Goal: Information Seeking & Learning: Find specific page/section

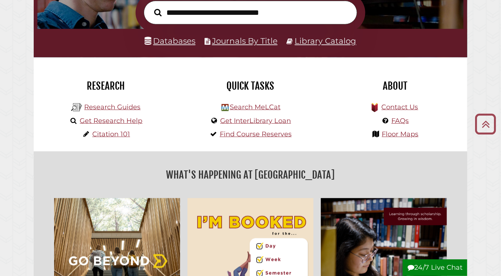
scroll to position [141, 0]
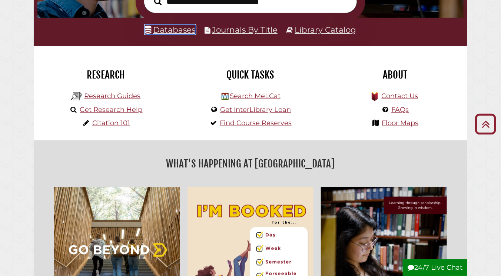
click at [186, 29] on link "Databases" at bounding box center [170, 30] width 51 height 10
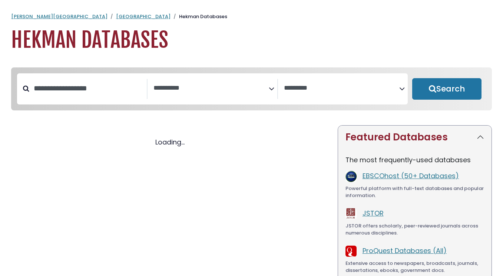
select select "Database Subject Filter"
select select "Database Vendors Filter"
select select "Database Subject Filter"
select select "Database Vendors Filter"
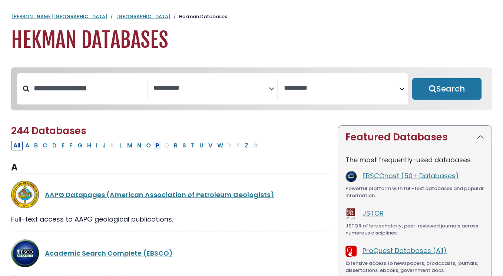
click at [153, 146] on button "P" at bounding box center [157, 146] width 8 height 10
select select "Database Subject Filter"
select select "Database Vendors Filter"
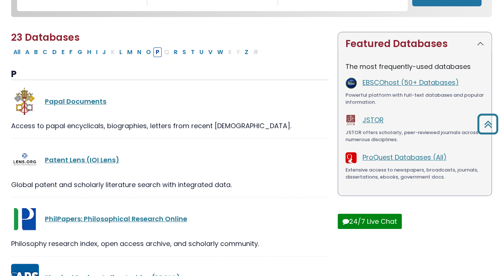
scroll to position [72, 0]
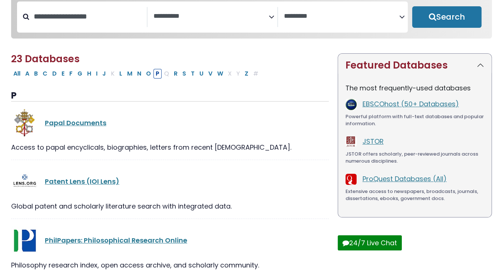
click at [265, 14] on textarea "Search" at bounding box center [210, 17] width 115 height 8
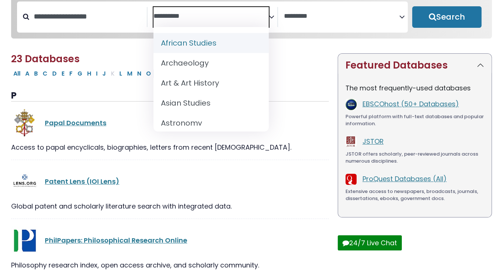
click at [269, 13] on icon "Search filters" at bounding box center [272, 15] width 6 height 11
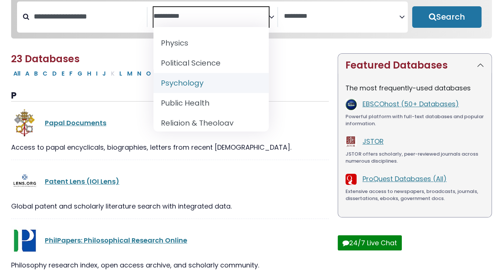
scroll to position [689, 0]
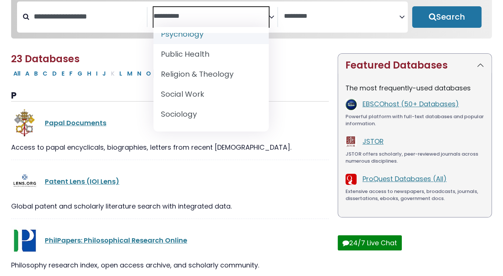
select select "*****"
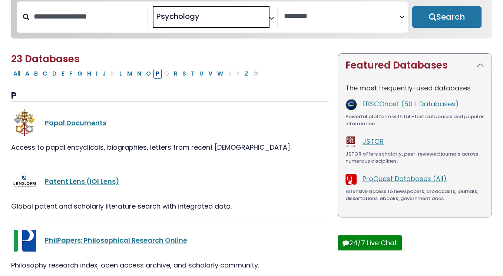
scroll to position [321, 0]
click at [428, 28] on button "Search" at bounding box center [446, 16] width 69 height 21
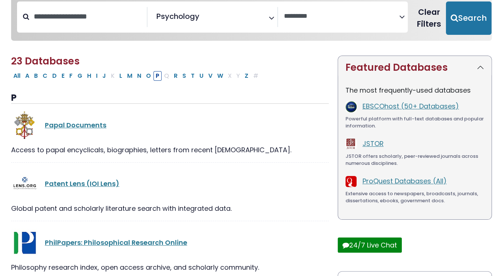
select select "Database Vendors Filter"
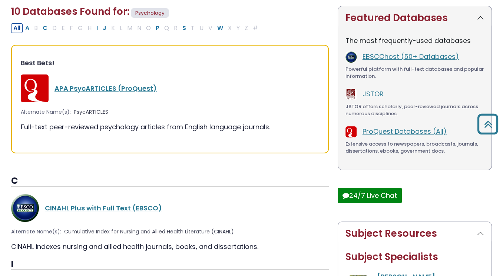
scroll to position [119, 0]
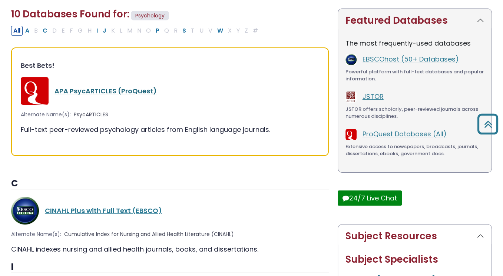
click at [115, 93] on link "APA PsycARTICLES (ProQuest)" at bounding box center [105, 90] width 102 height 9
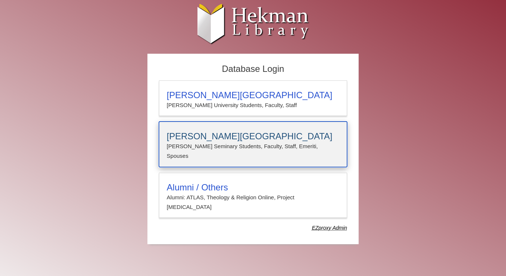
click at [237, 134] on h3 "[PERSON_NAME][GEOGRAPHIC_DATA]" at bounding box center [253, 136] width 173 height 10
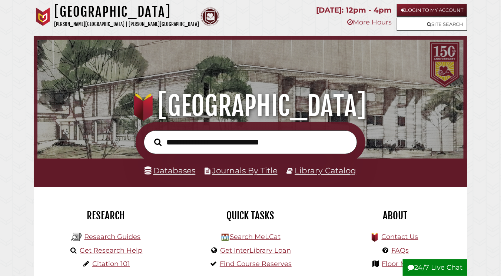
scroll to position [140, 422]
click at [249, 171] on link "Journals By Title" at bounding box center [245, 171] width 66 height 10
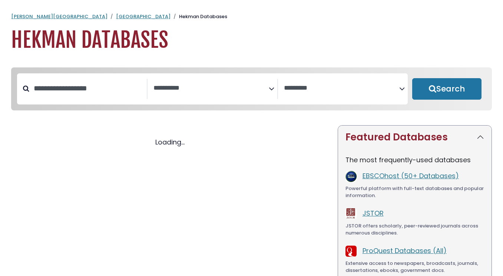
select select "Database Subject Filter"
select select "Database Vendors Filter"
select select "Database Subject Filter"
select select "Database Vendors Filter"
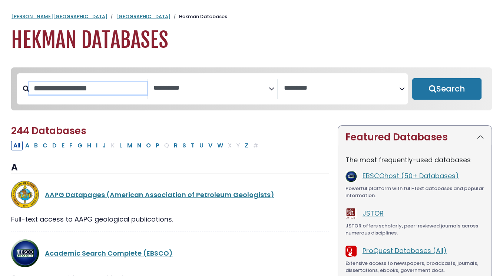
click at [81, 90] on input "Search database by title or keyword" at bounding box center [87, 88] width 117 height 12
drag, startPoint x: 81, startPoint y: 90, endPoint x: 248, endPoint y: 86, distance: 167.1
click at [248, 86] on textarea "Search" at bounding box center [210, 88] width 115 height 8
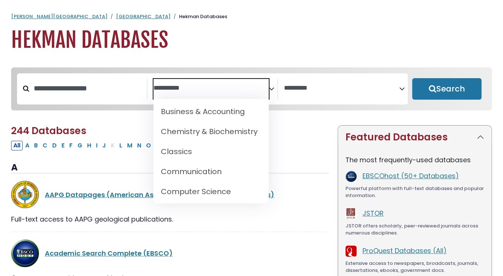
scroll to position [126, 0]
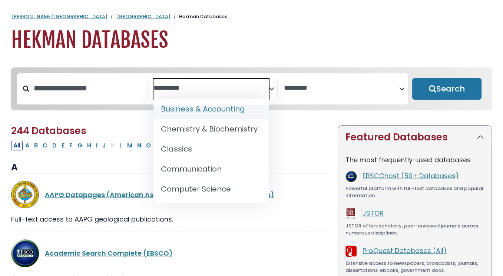
click at [103, 75] on div "**********" at bounding box center [212, 88] width 390 height 31
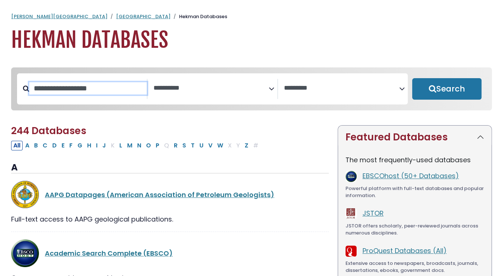
click at [99, 88] on input "Search database by title or keyword" at bounding box center [87, 88] width 117 height 12
click at [51, 90] on input "Search database by title or keyword" at bounding box center [87, 88] width 117 height 12
paste input "**********"
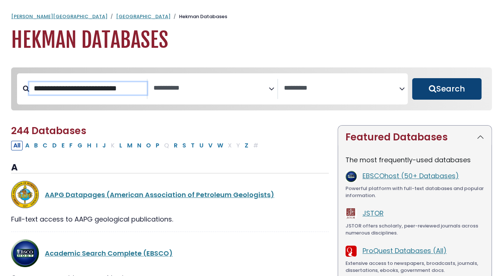
type input "**********"
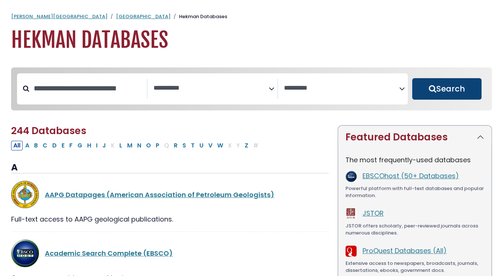
click at [434, 90] on button "Search" at bounding box center [446, 88] width 69 height 21
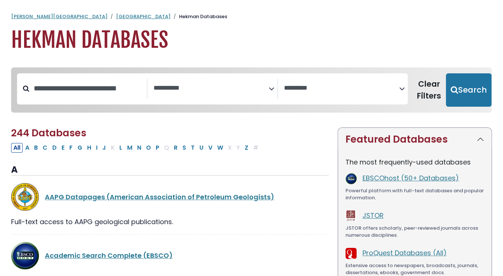
select select "Database Subject Filter"
select select "Database Vendors Filter"
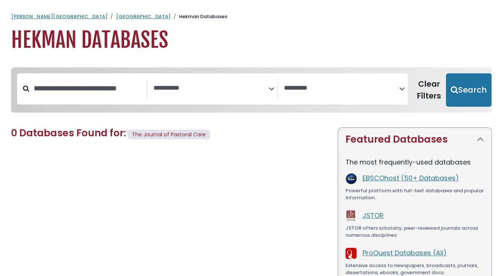
click at [191, 137] on span "The Journal of Pastoral Care" at bounding box center [169, 134] width 74 height 7
